Goal: Find specific page/section: Find specific page/section

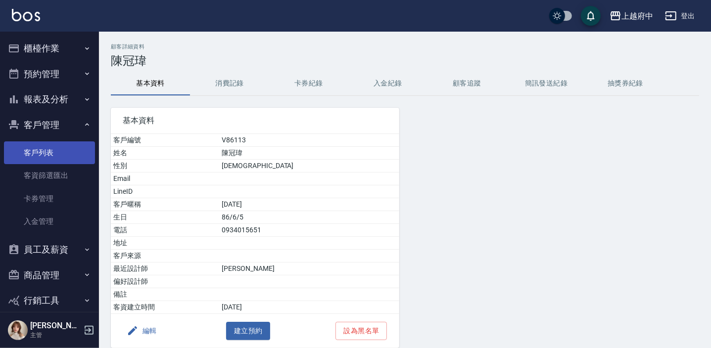
click at [51, 148] on link "客戶列表" at bounding box center [49, 152] width 91 height 23
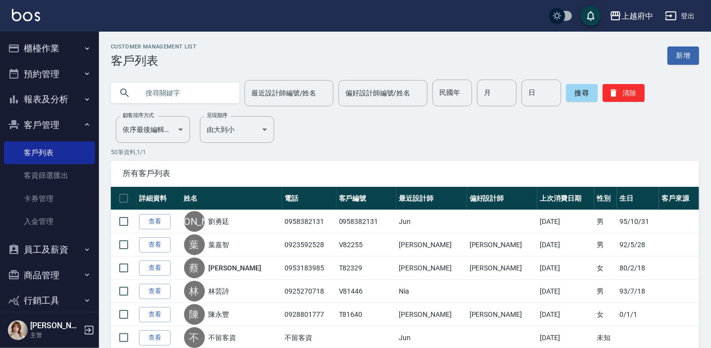
click at [156, 98] on input "text" at bounding box center [184, 93] width 93 height 27
type input "0921202688"
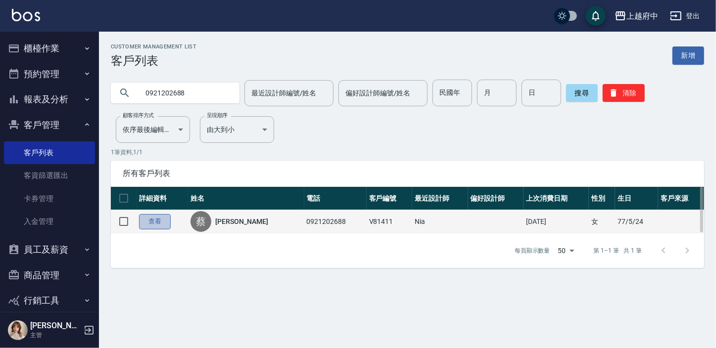
click at [159, 225] on link "查看" at bounding box center [155, 221] width 32 height 15
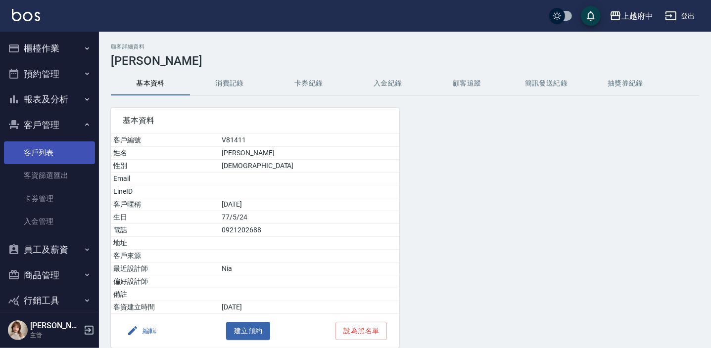
click at [26, 148] on link "客戶列表" at bounding box center [49, 152] width 91 height 23
